Goal: Find specific page/section: Find specific page/section

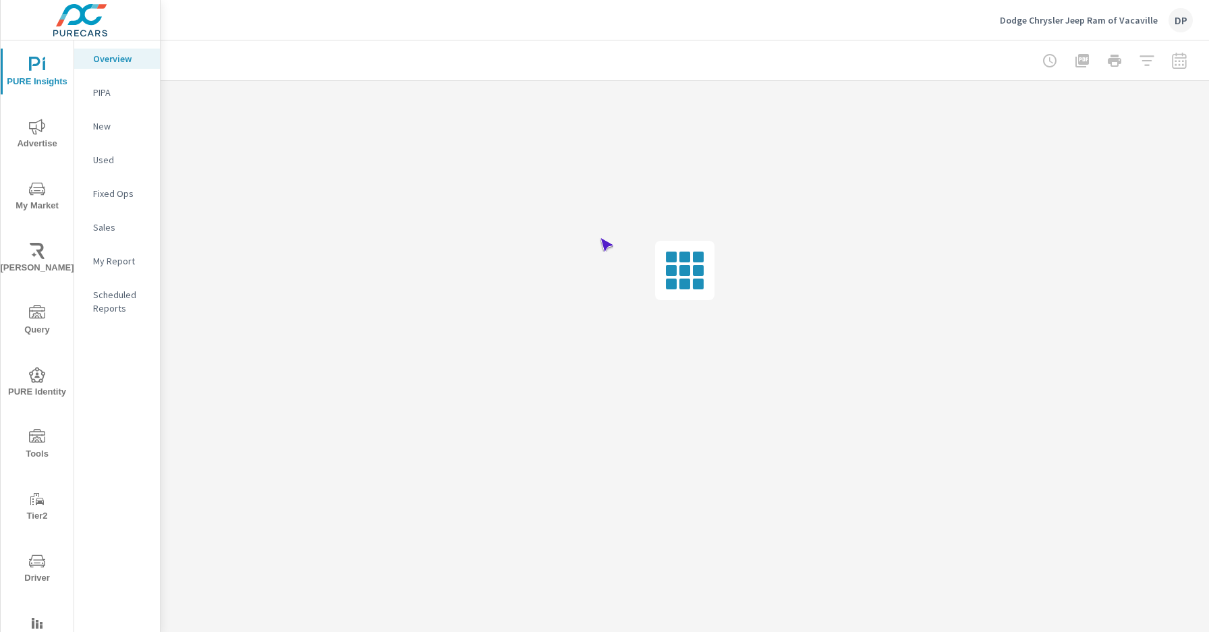
click at [34, 569] on span "Driver" at bounding box center [37, 569] width 65 height 33
